Goal: Task Accomplishment & Management: Complete application form

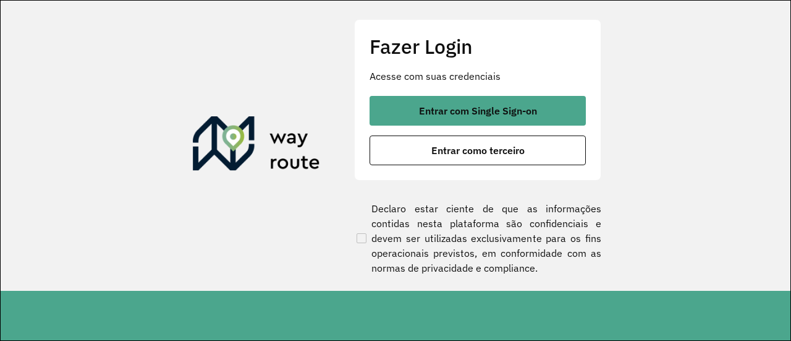
click at [452, 106] on span "Entrar com Single Sign-on" at bounding box center [478, 111] width 118 height 10
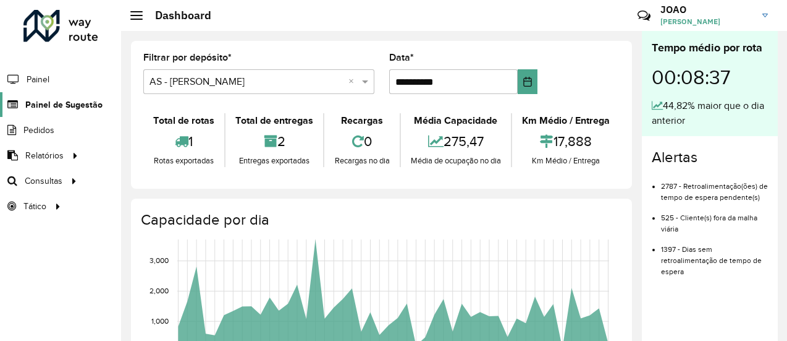
click at [66, 108] on span "Painel de Sugestão" at bounding box center [63, 104] width 77 height 13
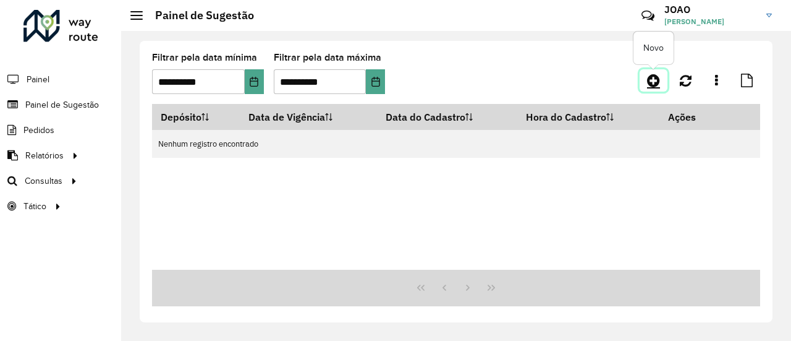
click at [657, 82] on icon at bounding box center [653, 80] width 13 height 15
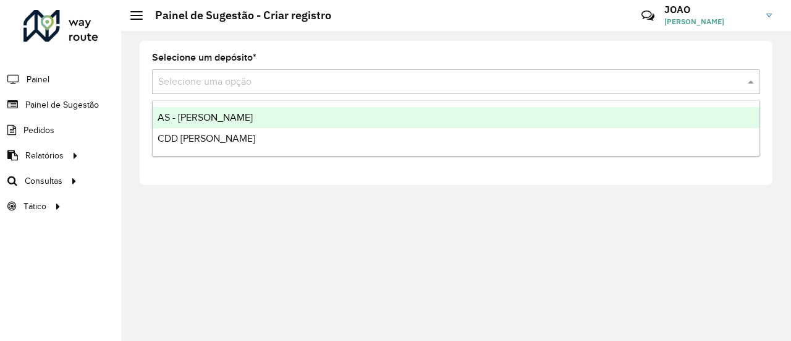
click at [271, 83] on input "text" at bounding box center [443, 82] width 571 height 15
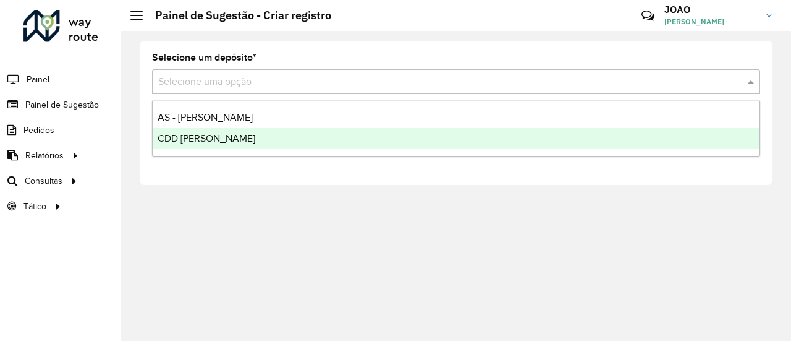
click at [187, 139] on span "CDD [PERSON_NAME]" at bounding box center [207, 138] width 98 height 11
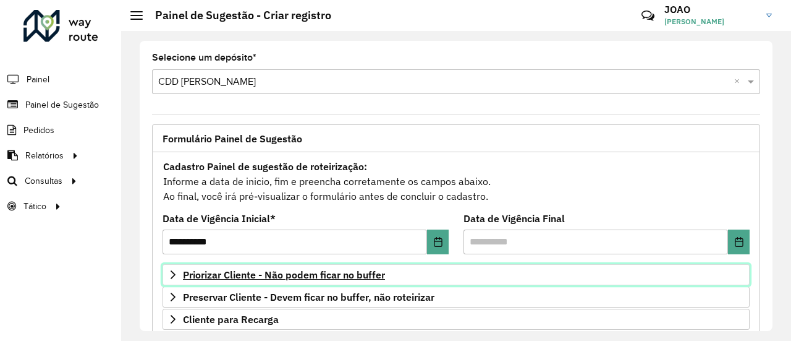
click at [324, 271] on span "Priorizar Cliente - Não podem ficar no buffer" at bounding box center [284, 274] width 202 height 10
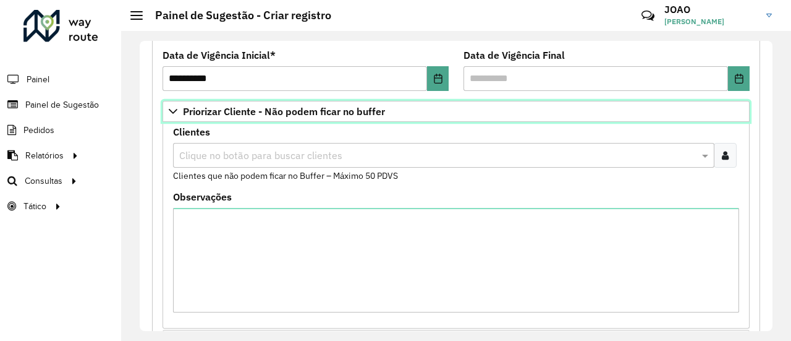
scroll to position [185, 0]
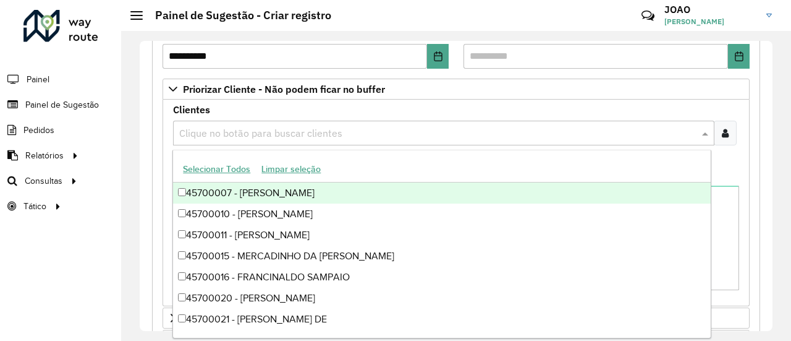
click at [267, 129] on input "text" at bounding box center [437, 133] width 523 height 15
click at [210, 129] on input "text" at bounding box center [437, 133] width 523 height 15
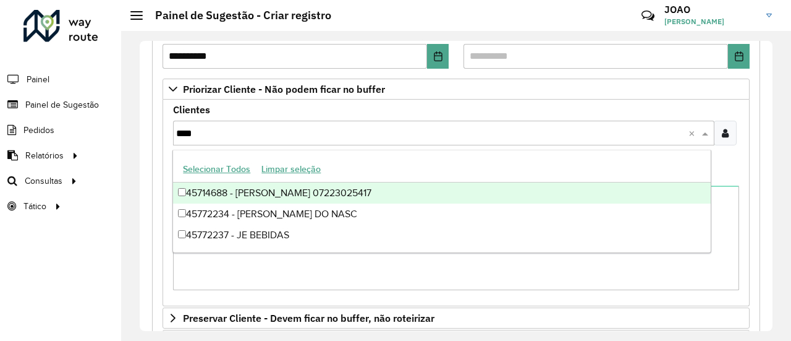
type input "*****"
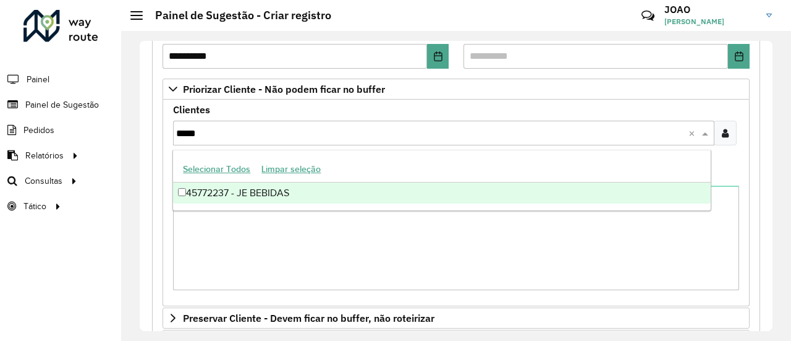
click at [272, 202] on div "45772237 - JE BEBIDAS" at bounding box center [441, 192] width 537 height 21
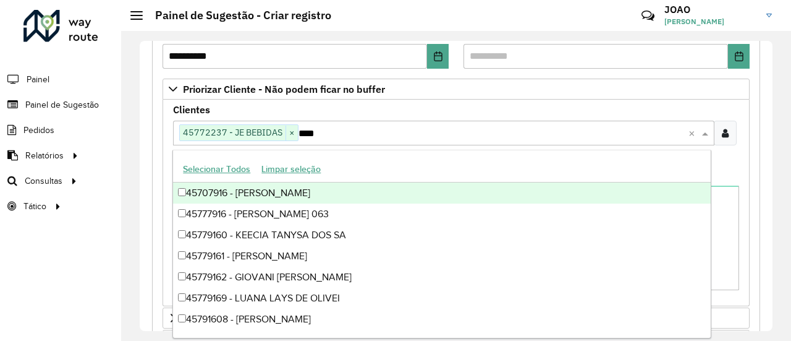
type input "*****"
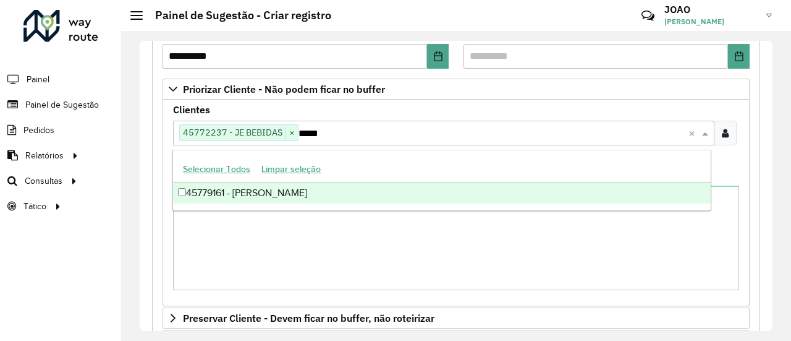
click at [392, 187] on div "45779161 - [PERSON_NAME]" at bounding box center [441, 192] width 537 height 21
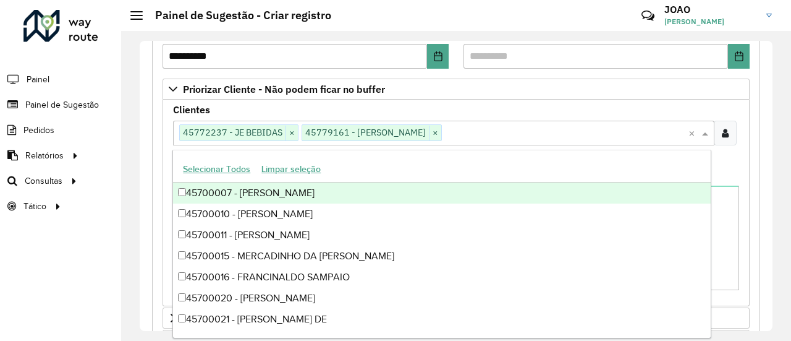
click at [745, 174] on div "Clientes Clique no botão para buscar clientes 45772237 - JE BEBIDAS × 45779161 …" at bounding box center [456, 203] width 587 height 206
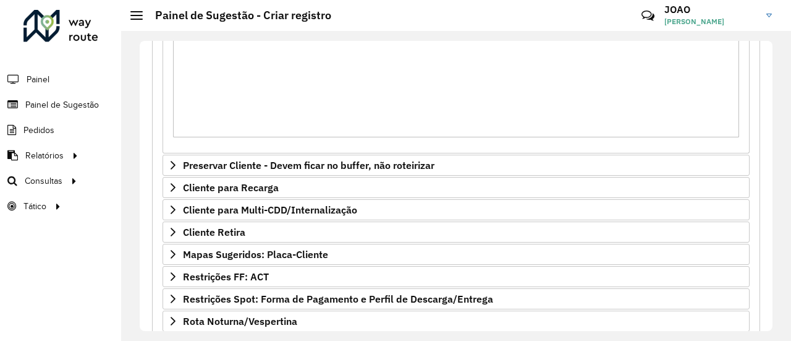
scroll to position [475, 0]
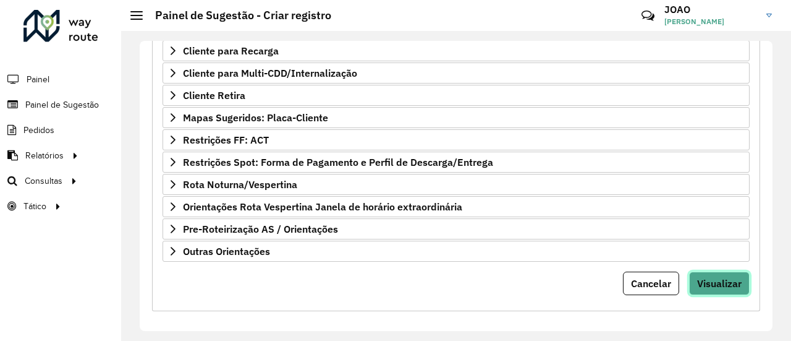
click at [717, 279] on span "Visualizar" at bounding box center [719, 283] width 45 height 12
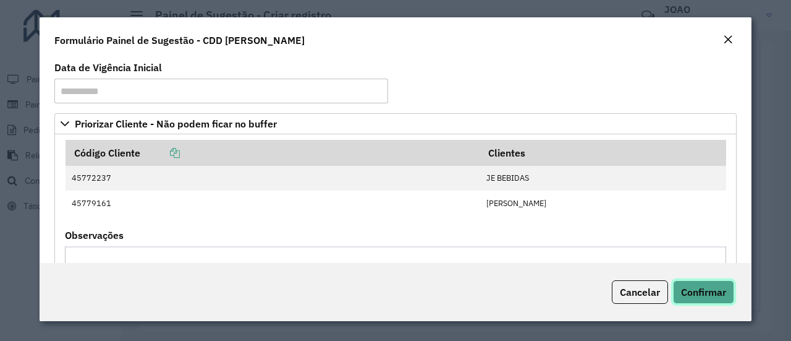
click at [712, 291] on span "Confirmar" at bounding box center [703, 292] width 45 height 12
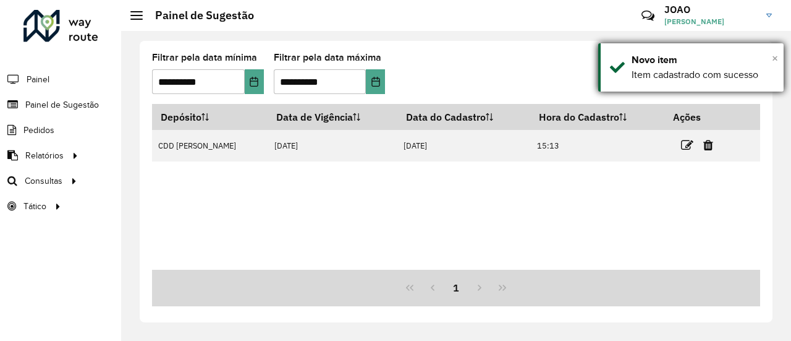
click at [777, 59] on span "×" at bounding box center [775, 58] width 6 height 14
